Goal: Entertainment & Leisure: Consume media (video, audio)

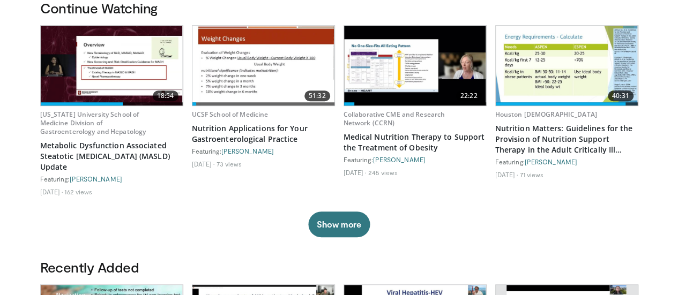
scroll to position [341, 0]
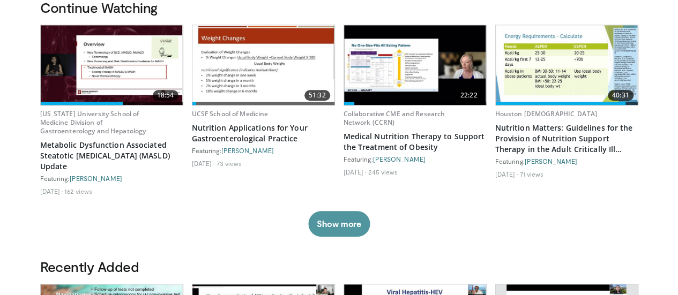
click at [330, 223] on button "Show more" at bounding box center [339, 224] width 62 height 26
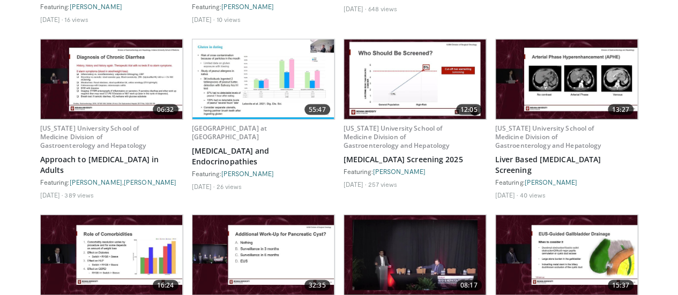
scroll to position [3072, 0]
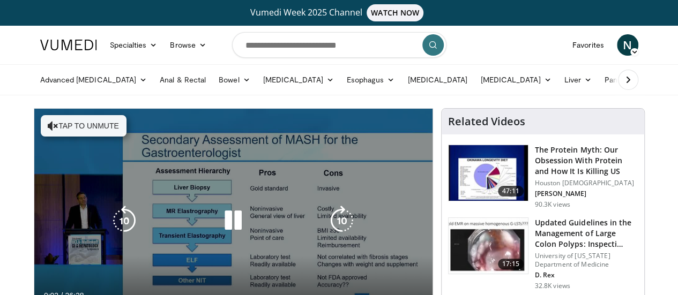
click at [222, 233] on icon "Video Player" at bounding box center [233, 221] width 30 height 30
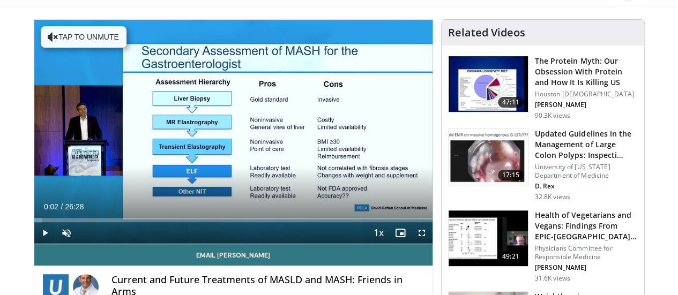
scroll to position [90, 0]
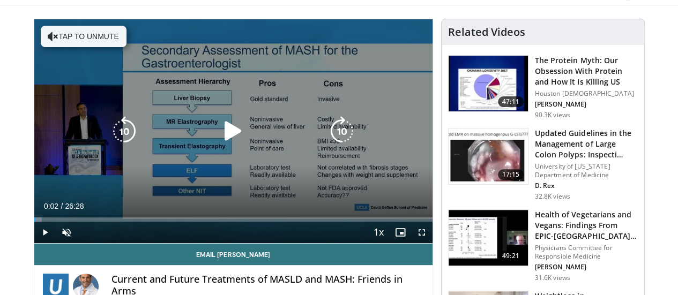
click at [240, 185] on div "10 seconds Tap to unmute" at bounding box center [233, 131] width 398 height 224
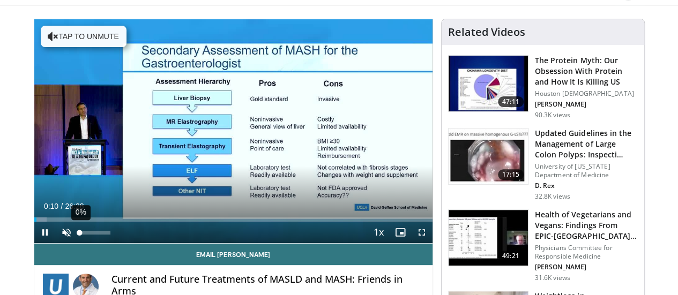
click at [80, 235] on div "Volume Level" at bounding box center [80, 233] width 0 height 4
click at [54, 244] on video-js "**********" at bounding box center [233, 131] width 398 height 225
click at [56, 243] on span "Video Player" at bounding box center [66, 232] width 21 height 21
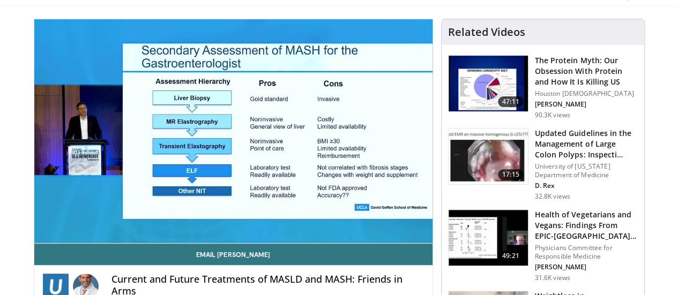
click at [56, 222] on button "Mute" at bounding box center [66, 232] width 21 height 21
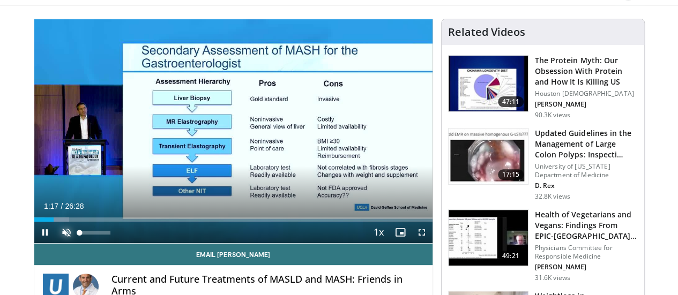
click at [56, 243] on span "Video Player" at bounding box center [66, 232] width 21 height 21
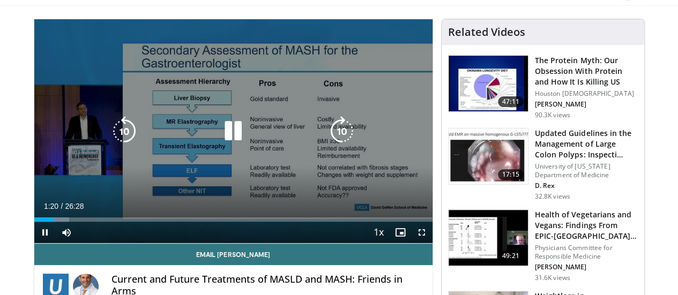
click at [66, 185] on div "10 seconds Tap to unmute" at bounding box center [233, 131] width 398 height 224
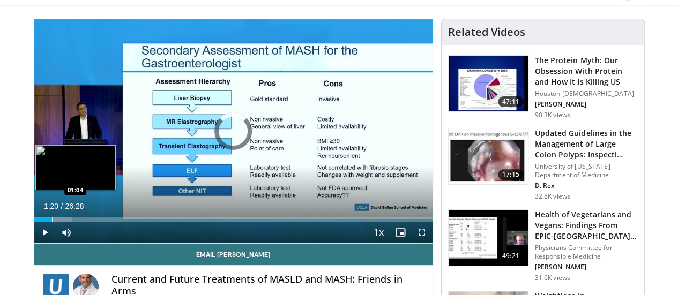
click at [52, 222] on div "Progress Bar" at bounding box center [52, 220] width 1 height 4
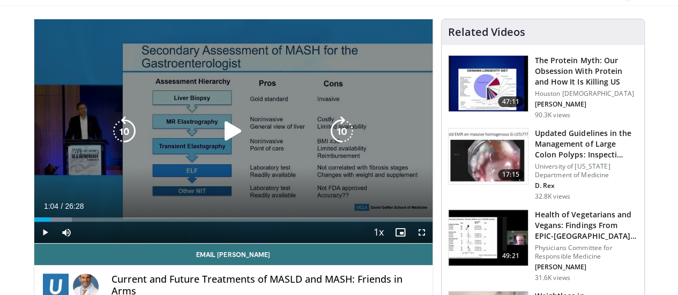
click at [70, 154] on div "10 seconds Tap to unmute" at bounding box center [233, 131] width 398 height 224
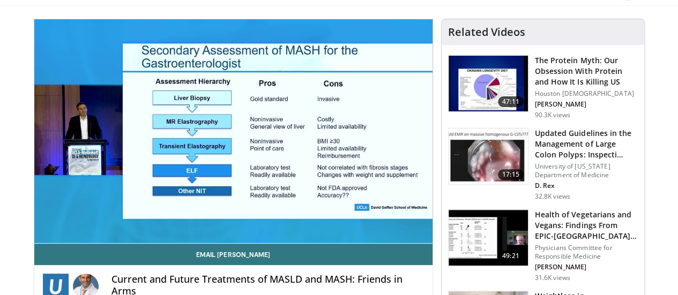
click at [34, 240] on video-js "**********" at bounding box center [233, 131] width 398 height 225
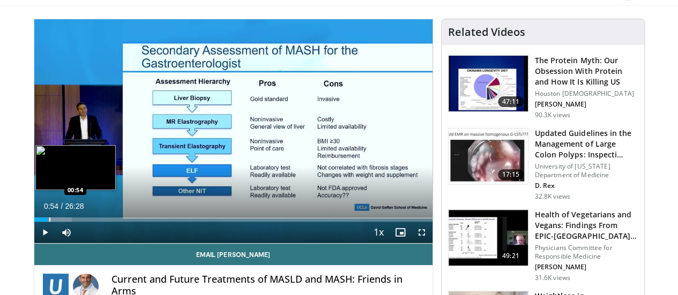
click at [49, 222] on div "Progress Bar" at bounding box center [49, 220] width 1 height 4
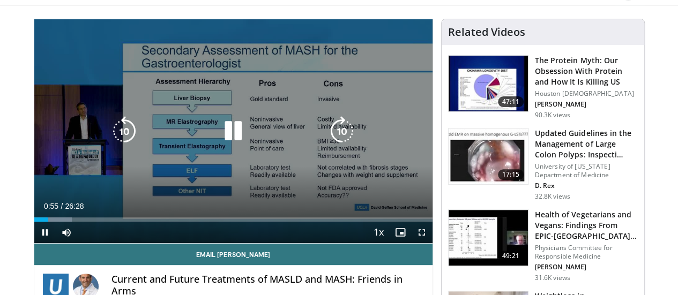
click at [233, 102] on div "10 seconds Tap to unmute" at bounding box center [233, 131] width 398 height 224
